Goal: Information Seeking & Learning: Learn about a topic

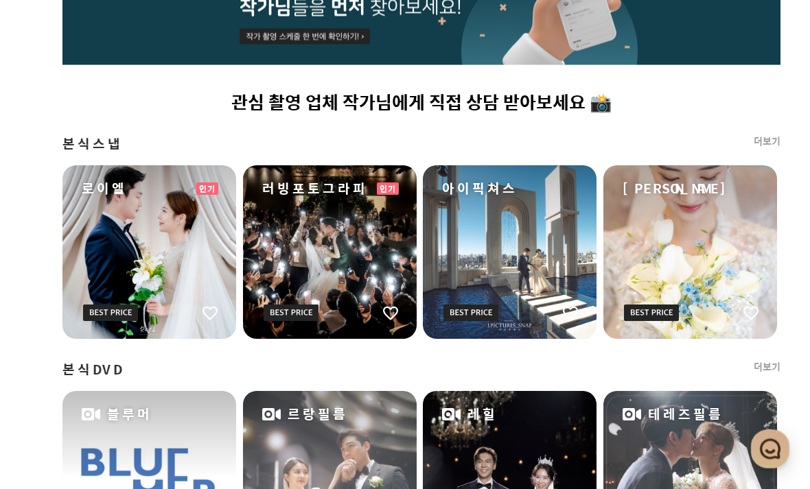
scroll to position [810, 73]
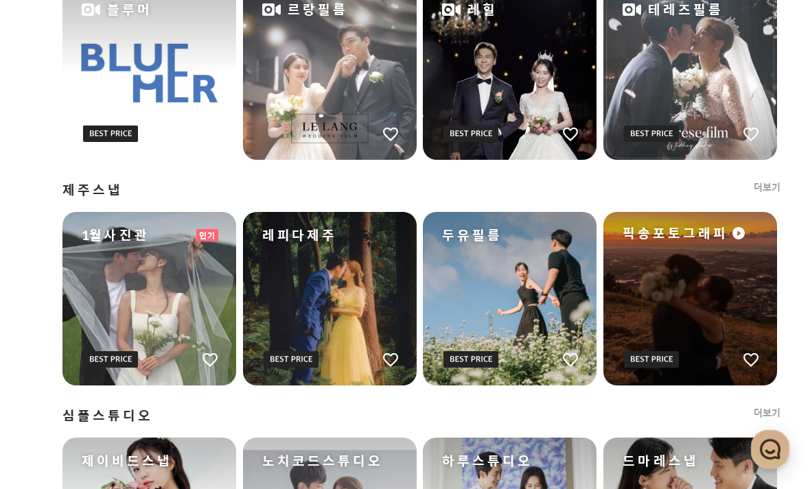
click at [775, 187] on link "더보기" at bounding box center [766, 187] width 27 height 14
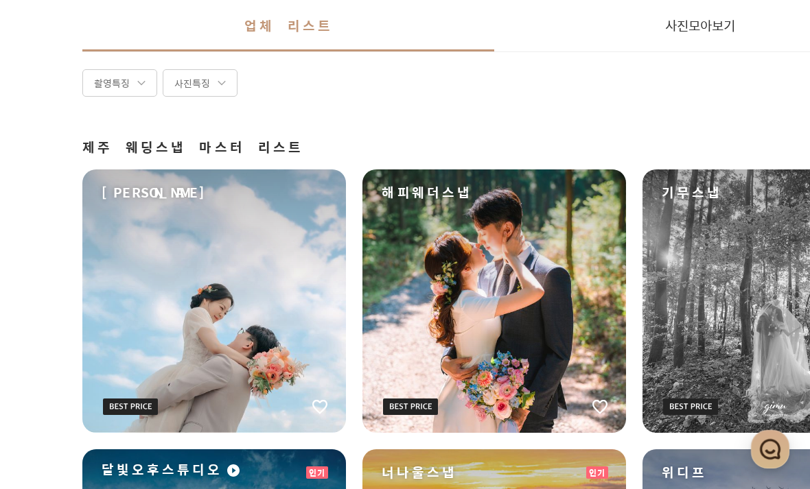
scroll to position [278, 0]
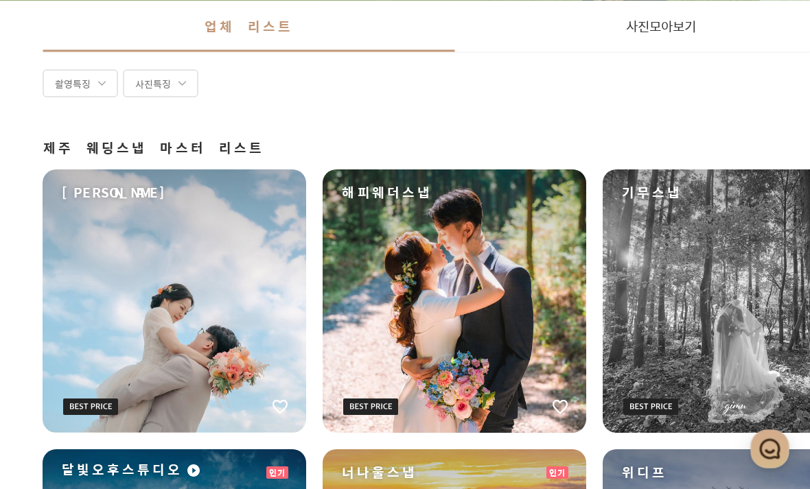
click at [79, 77] on div "촬영특징" at bounding box center [80, 83] width 75 height 27
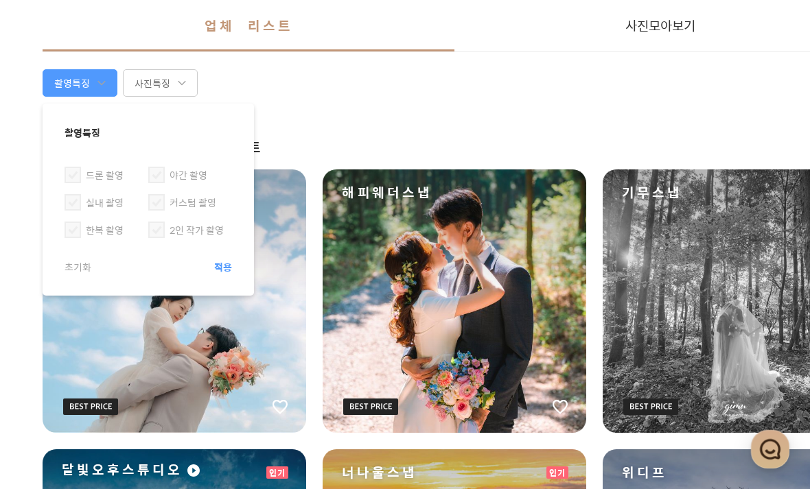
click at [87, 82] on div "촬영특징" at bounding box center [80, 82] width 75 height 27
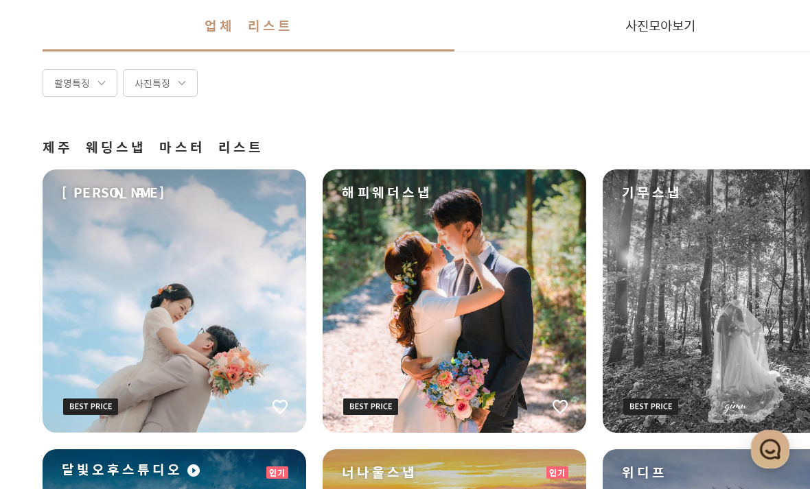
click at [156, 83] on div "사진특징" at bounding box center [160, 82] width 75 height 27
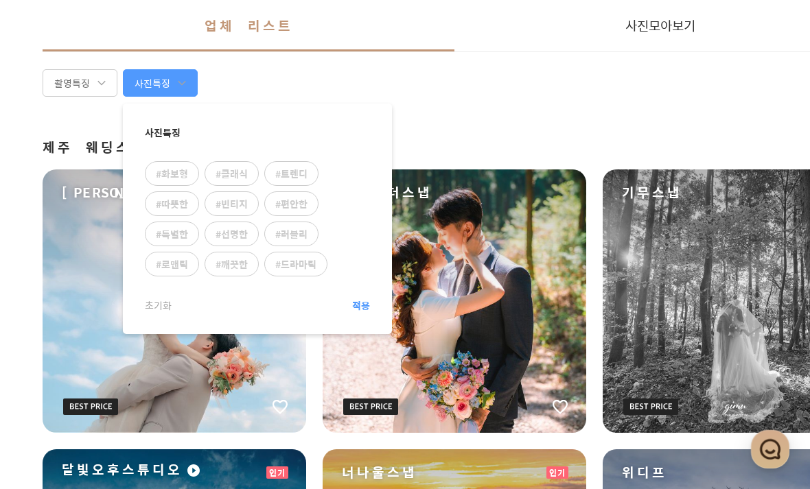
click at [154, 75] on div "사진특징" at bounding box center [160, 82] width 75 height 27
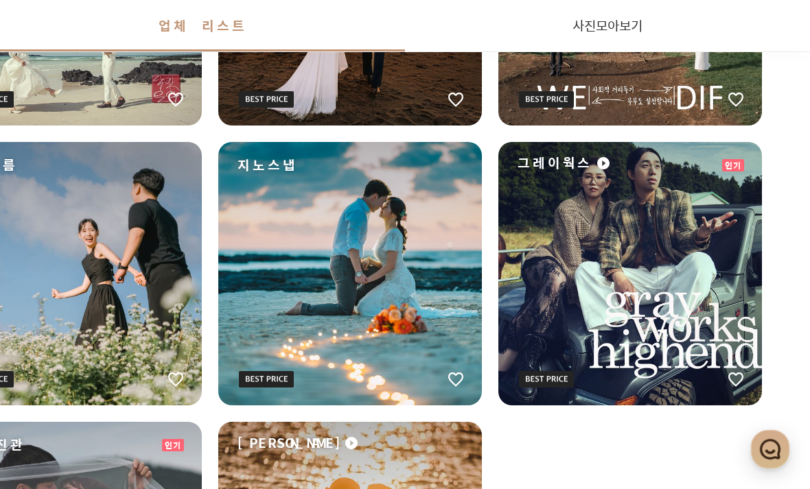
scroll to position [865, 178]
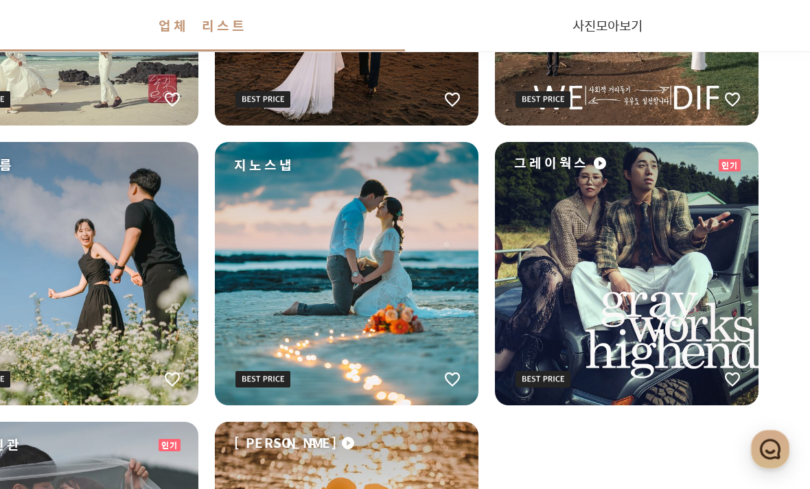
click at [720, 331] on div "그레이웍스" at bounding box center [626, 273] width 263 height 263
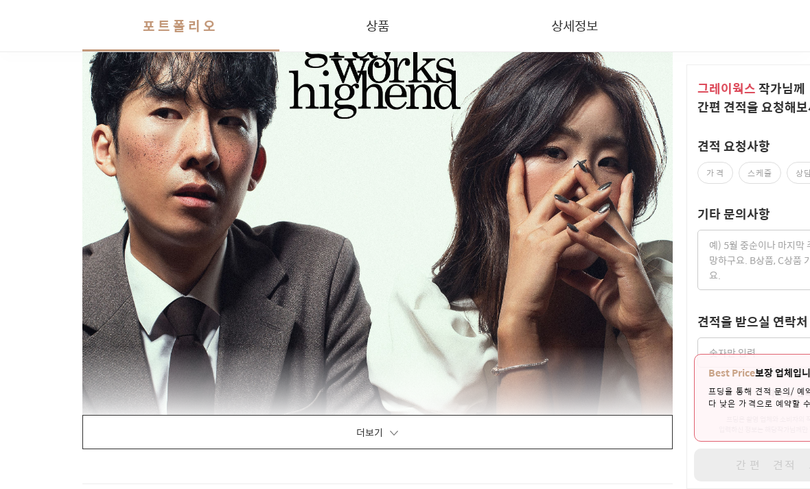
scroll to position [2359, 0]
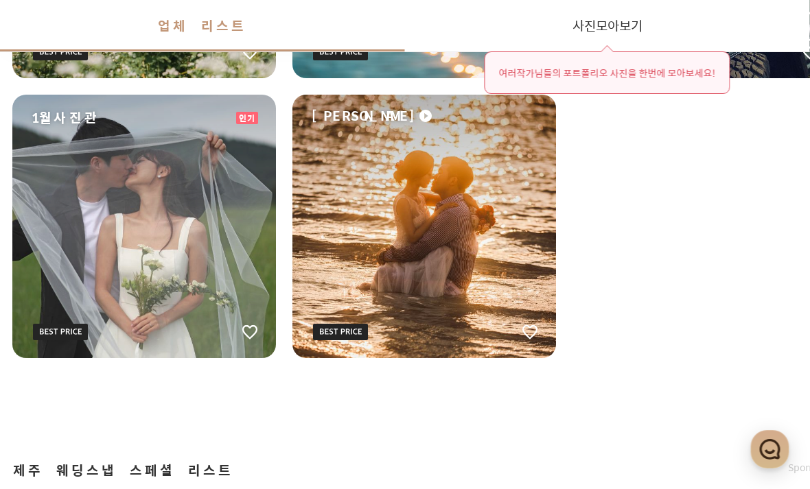
scroll to position [1192, 66]
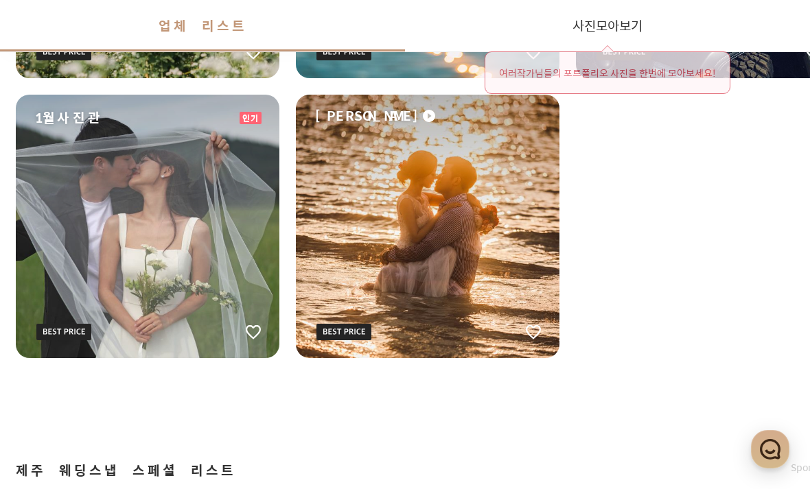
click at [74, 267] on div "1월사진관" at bounding box center [147, 226] width 263 height 263
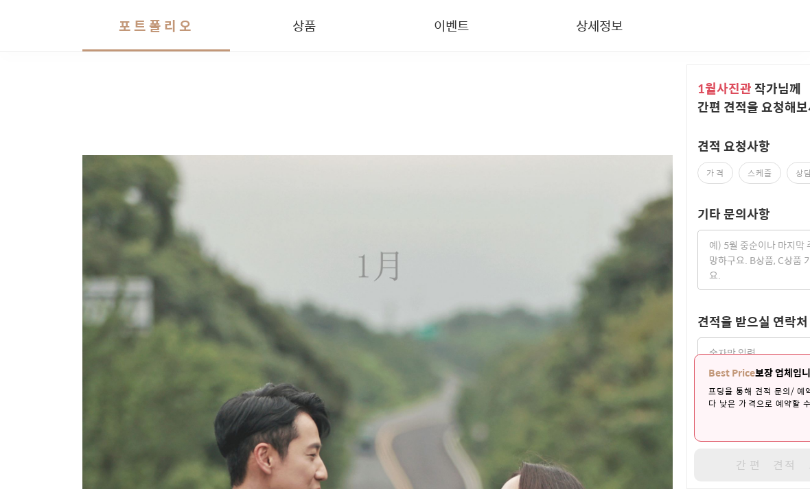
scroll to position [1335, 0]
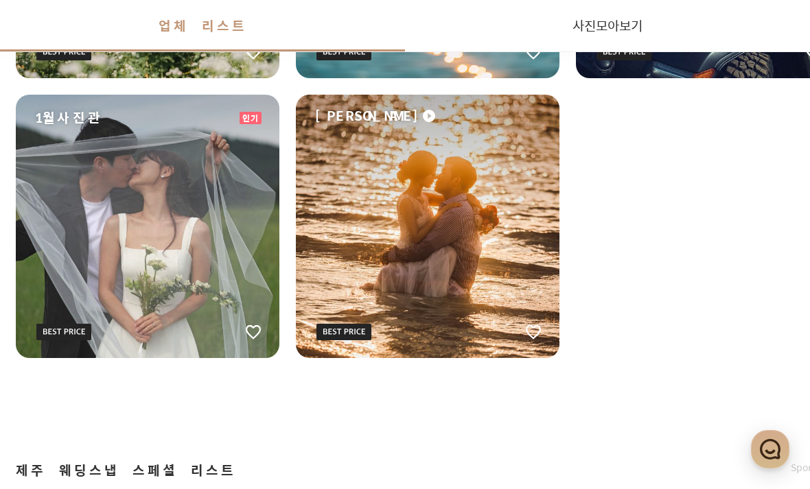
click at [406, 237] on div "[PERSON_NAME]" at bounding box center [427, 226] width 263 height 263
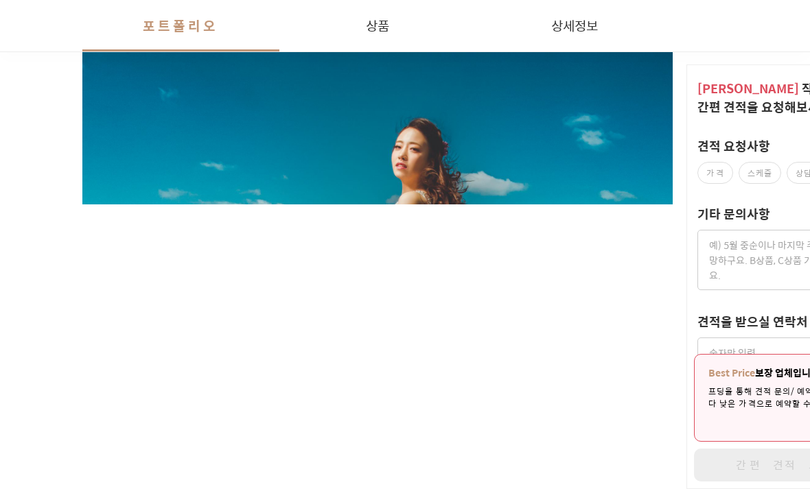
scroll to position [1844, 0]
